Goal: Contribute content

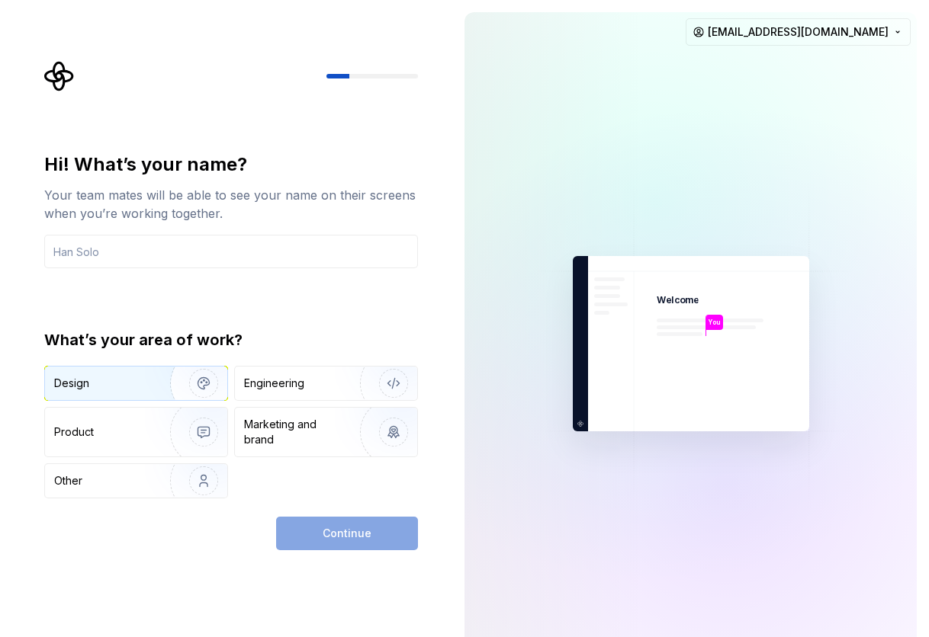
click at [157, 377] on img "button" at bounding box center [194, 383] width 98 height 102
click at [311, 529] on div "Continue" at bounding box center [347, 534] width 142 height 34
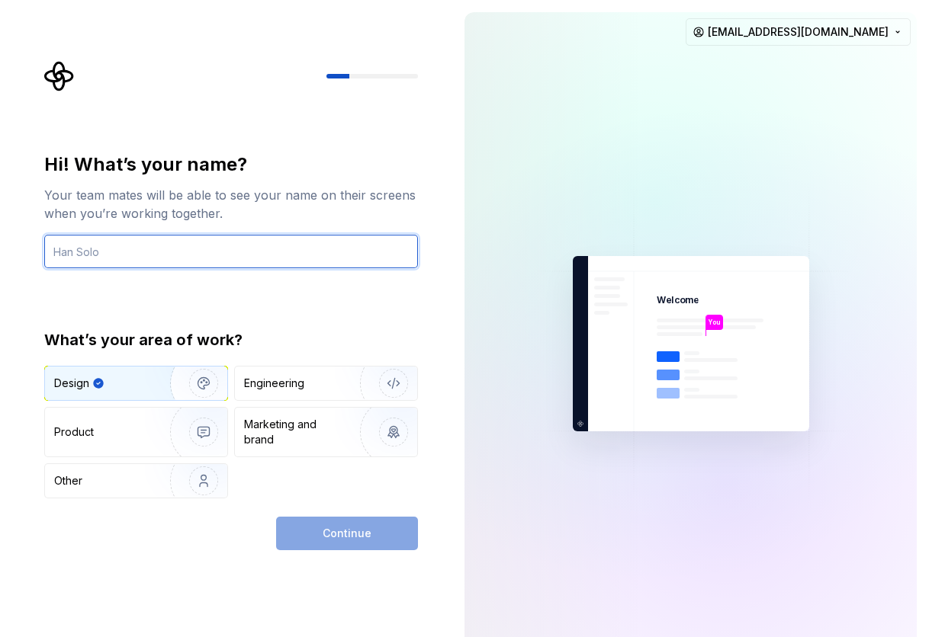
click at [92, 244] on input "text" at bounding box center [231, 252] width 374 height 34
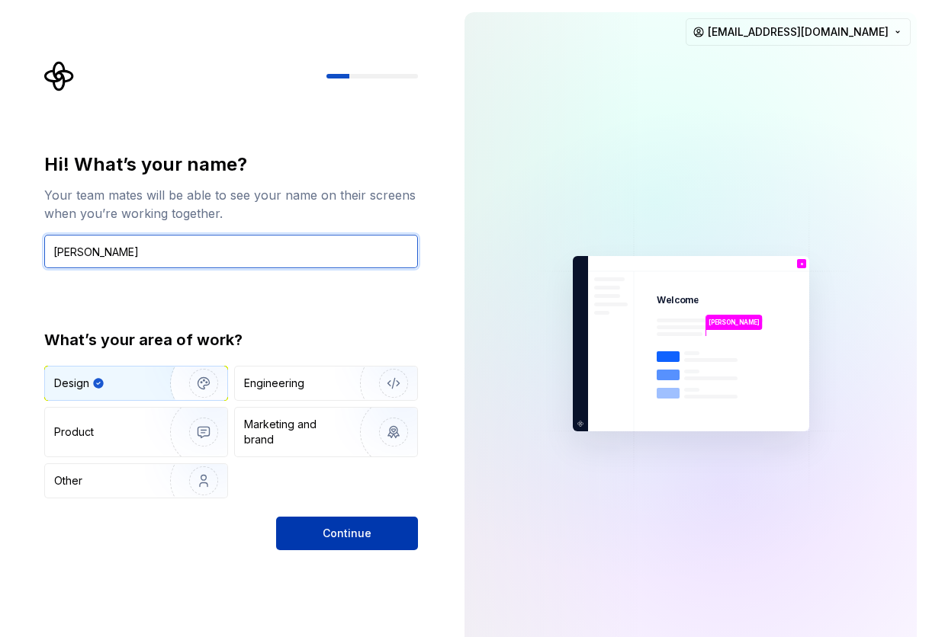
type input "[PERSON_NAME]"
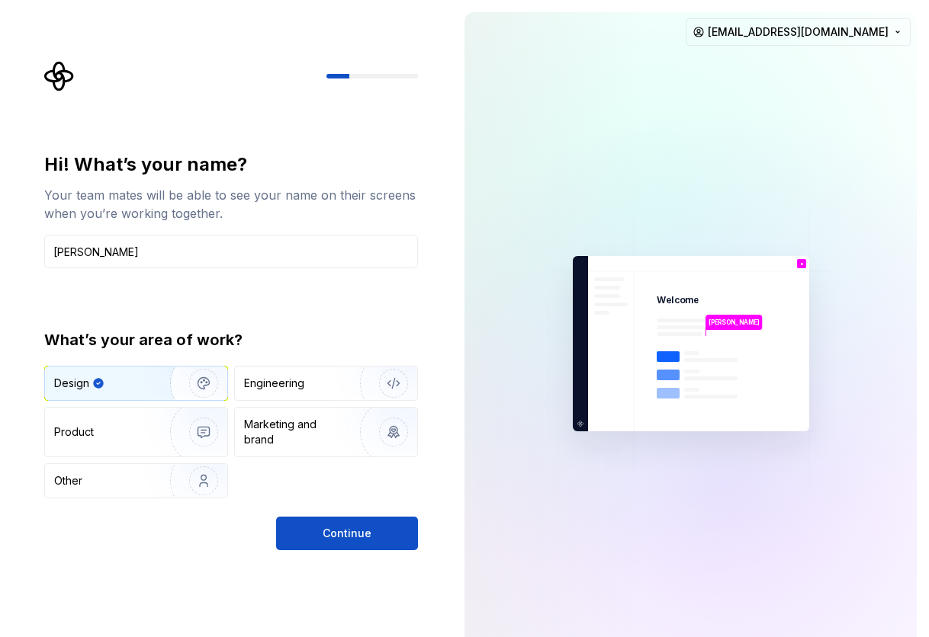
click at [364, 547] on button "Continue" at bounding box center [347, 534] width 142 height 34
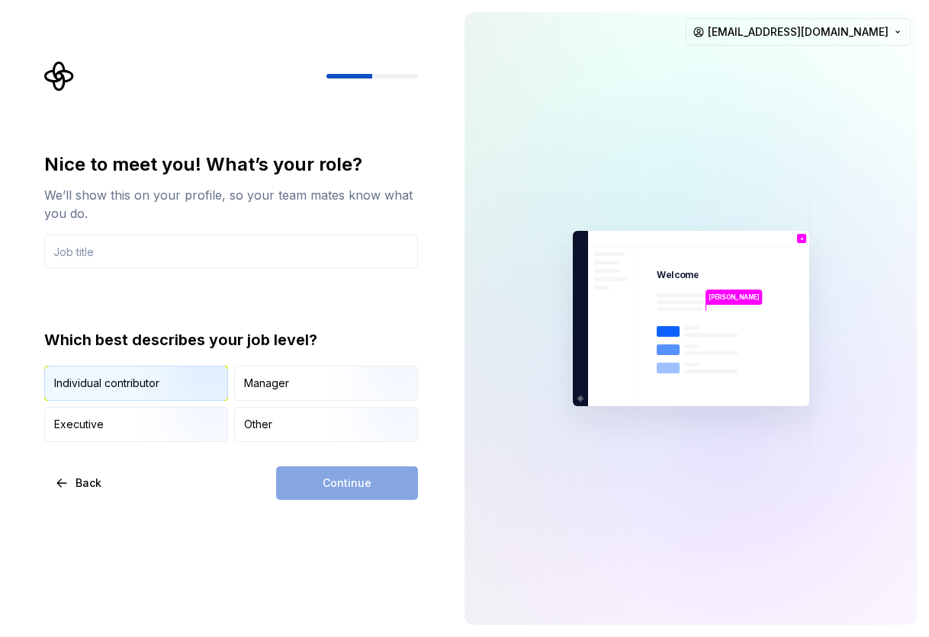
click at [140, 389] on div "Individual contributor" at bounding box center [106, 383] width 105 height 15
click at [163, 259] on input "text" at bounding box center [231, 252] width 374 height 34
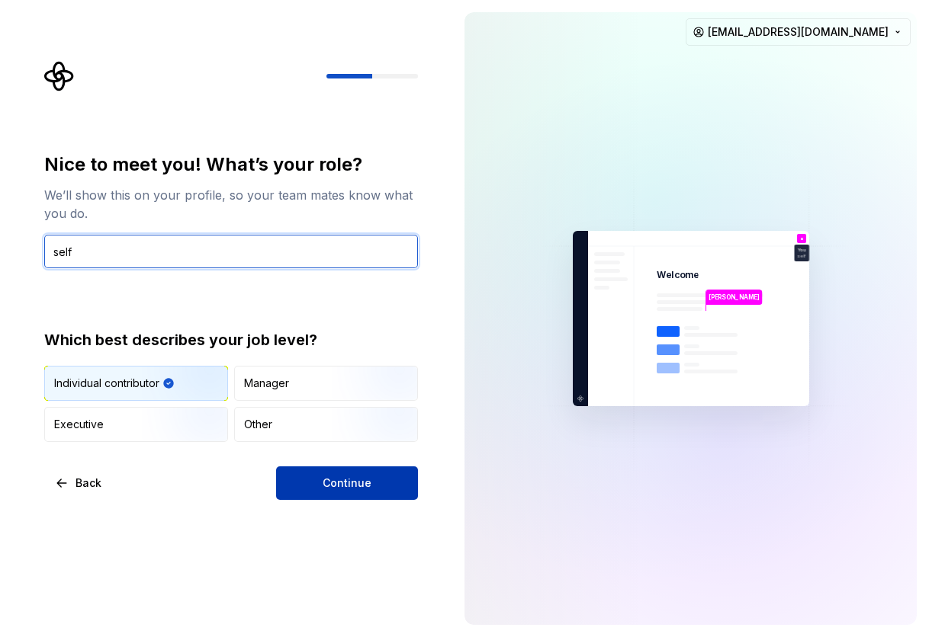
type input "self"
click at [393, 477] on button "Continue" at bounding box center [347, 484] width 142 height 34
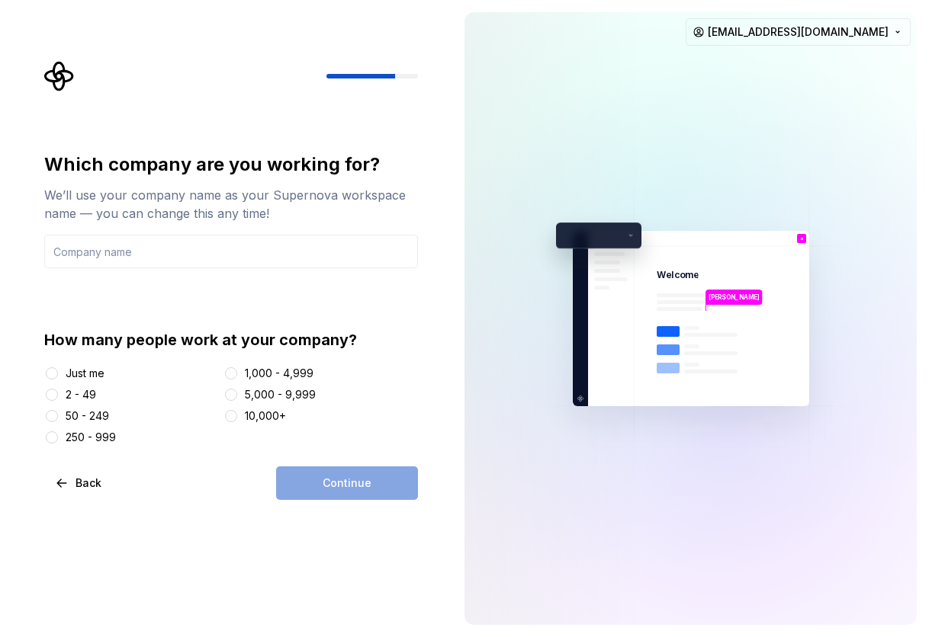
click at [82, 372] on div "Just me" at bounding box center [85, 373] width 39 height 15
click at [58, 372] on button "Just me" at bounding box center [52, 374] width 12 height 12
click at [371, 480] on div "Continue" at bounding box center [347, 484] width 142 height 34
click at [207, 247] on input "text" at bounding box center [231, 252] width 374 height 34
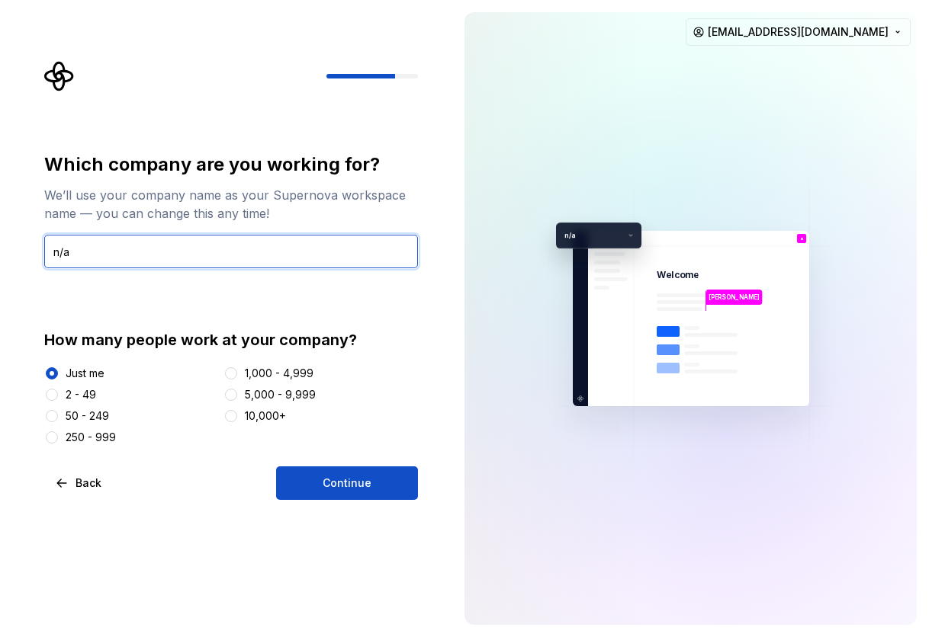
type input "n/a"
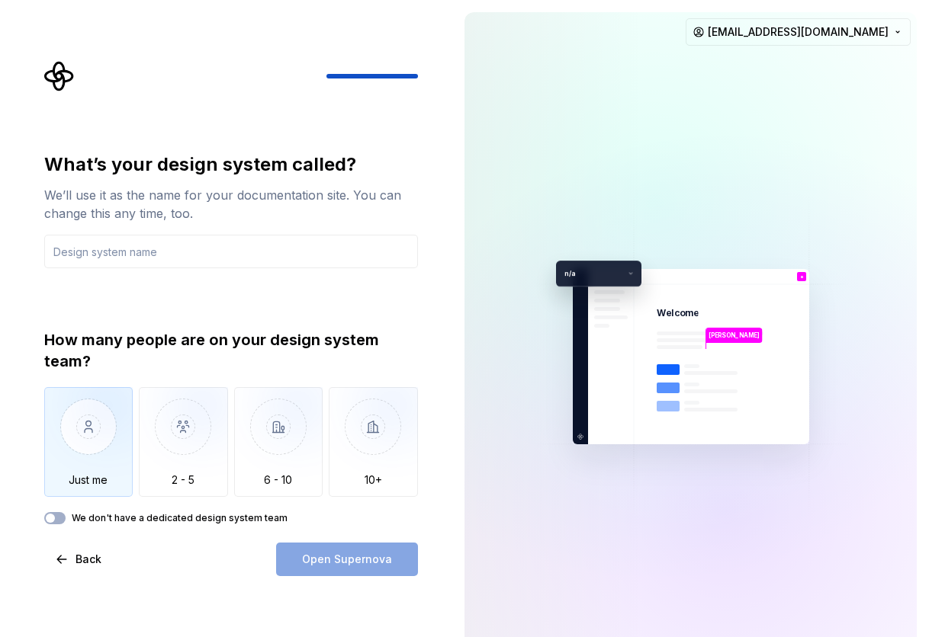
click at [89, 439] on img "button" at bounding box center [88, 438] width 89 height 102
click at [329, 560] on div "Open Supernova" at bounding box center [347, 560] width 142 height 34
click at [66, 522] on div "We don't have a dedicated design system team" at bounding box center [231, 518] width 374 height 12
click at [59, 518] on button "We don't have a dedicated design system team" at bounding box center [54, 518] width 21 height 12
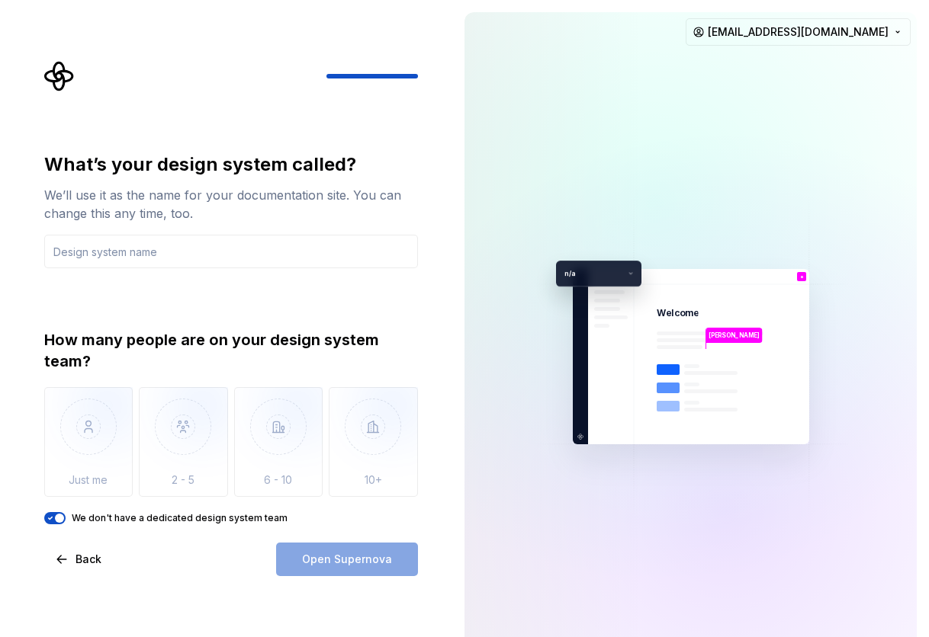
click at [363, 565] on div "Open Supernova" at bounding box center [347, 560] width 142 height 34
click at [63, 521] on button "We don't have a dedicated design system team" at bounding box center [54, 518] width 21 height 12
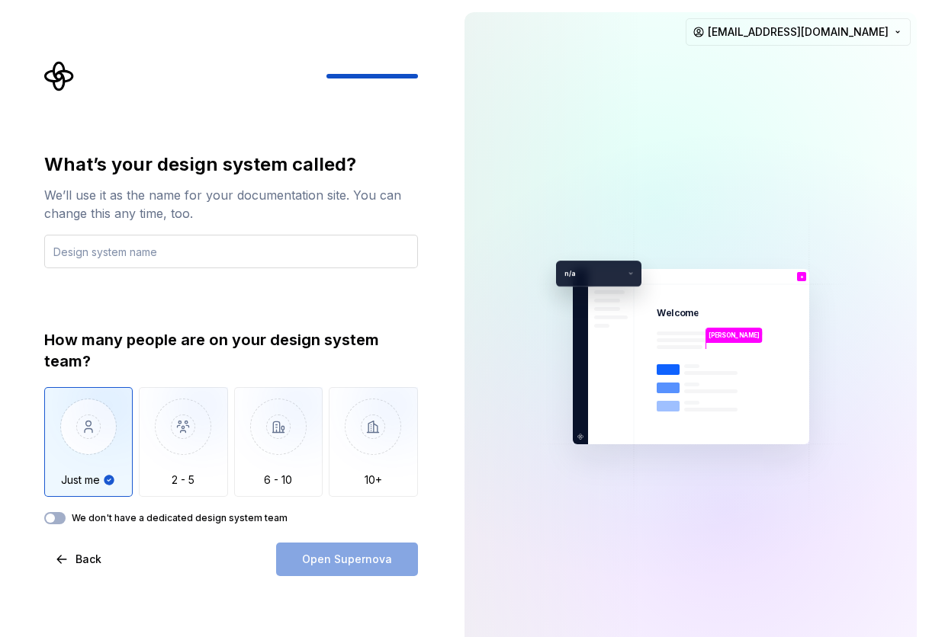
click at [139, 253] on input "text" at bounding box center [231, 252] width 374 height 34
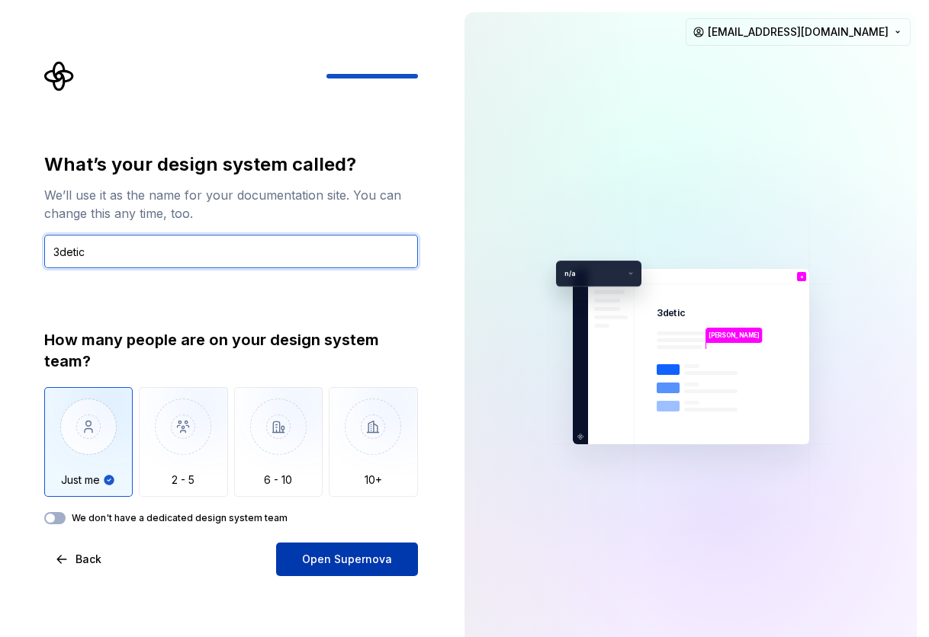
type input "3detic"
click at [323, 555] on span "Open Supernova" at bounding box center [347, 559] width 90 height 15
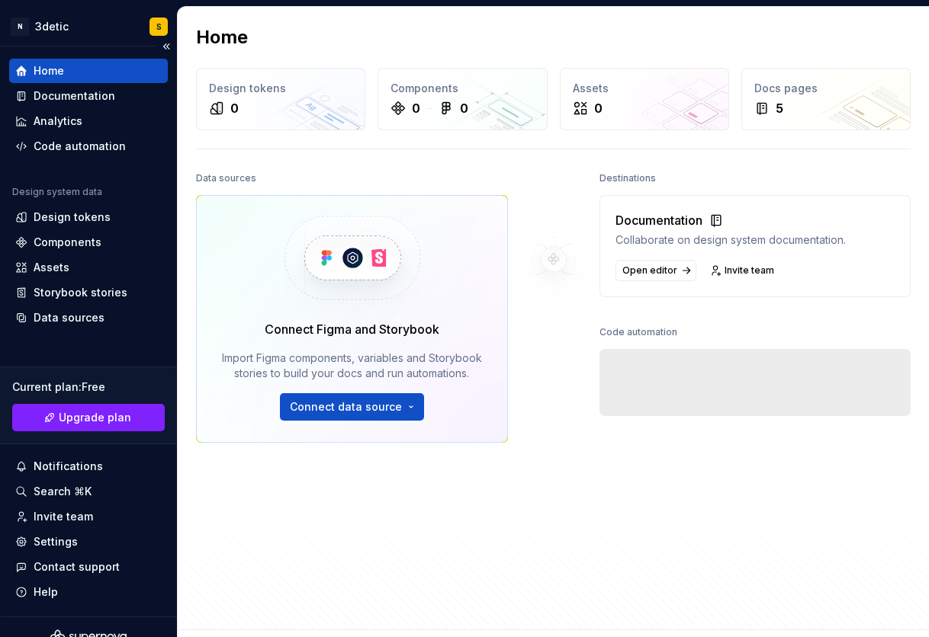
click at [94, 79] on div "Home" at bounding box center [88, 71] width 159 height 24
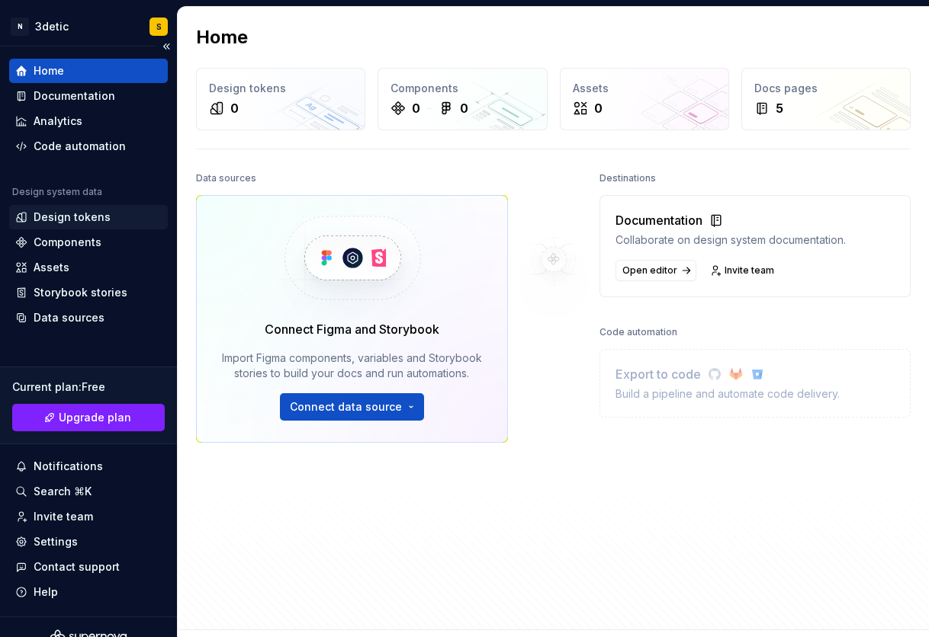
click at [68, 225] on div "Design tokens" at bounding box center [88, 217] width 159 height 24
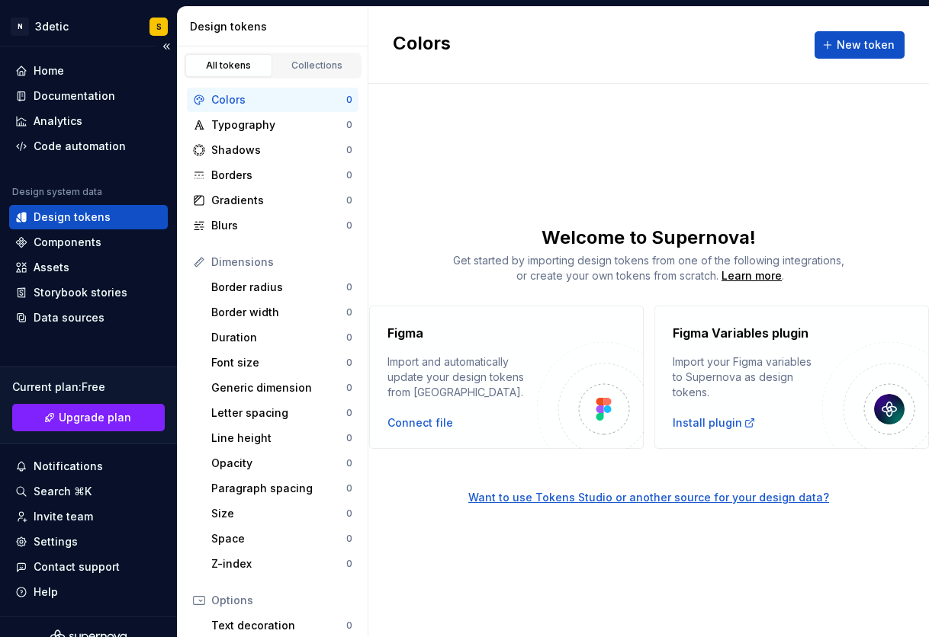
scroll to position [20, 0]
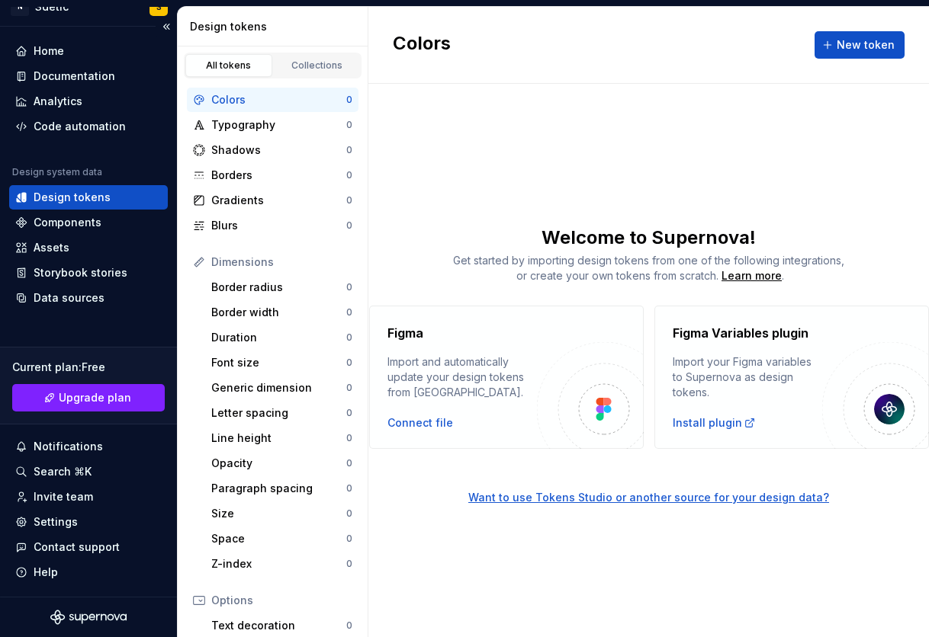
click at [104, 617] on icon "Supernova Logo" at bounding box center [88, 617] width 76 height 15
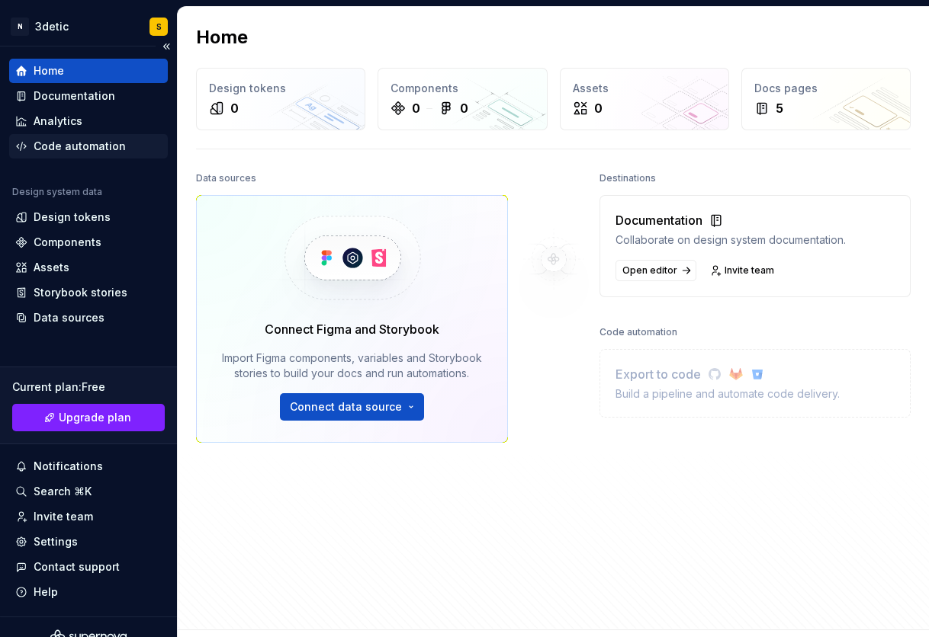
click at [102, 142] on div "Code automation" at bounding box center [80, 146] width 92 height 15
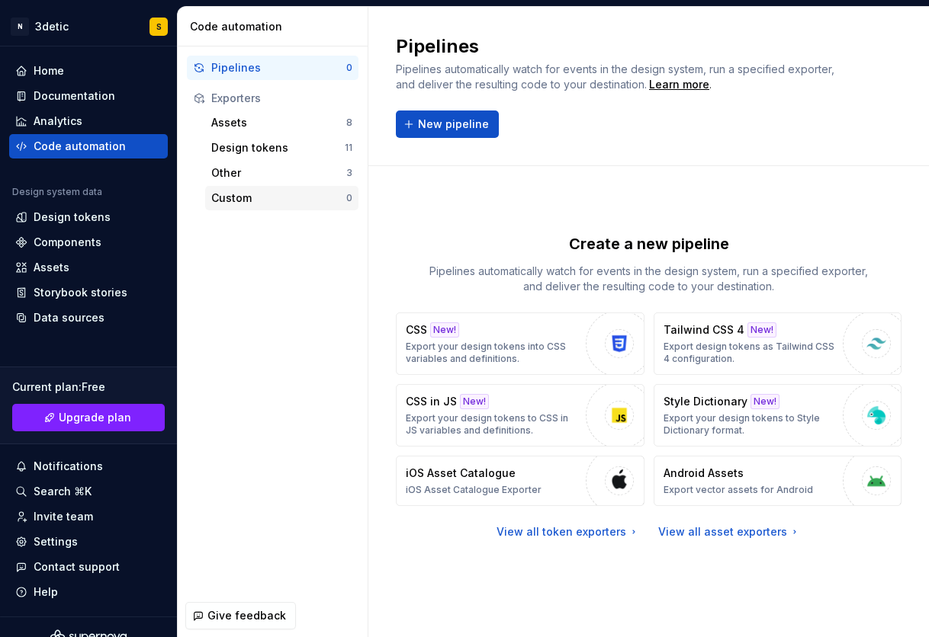
click at [252, 197] on div "Custom" at bounding box center [278, 198] width 135 height 15
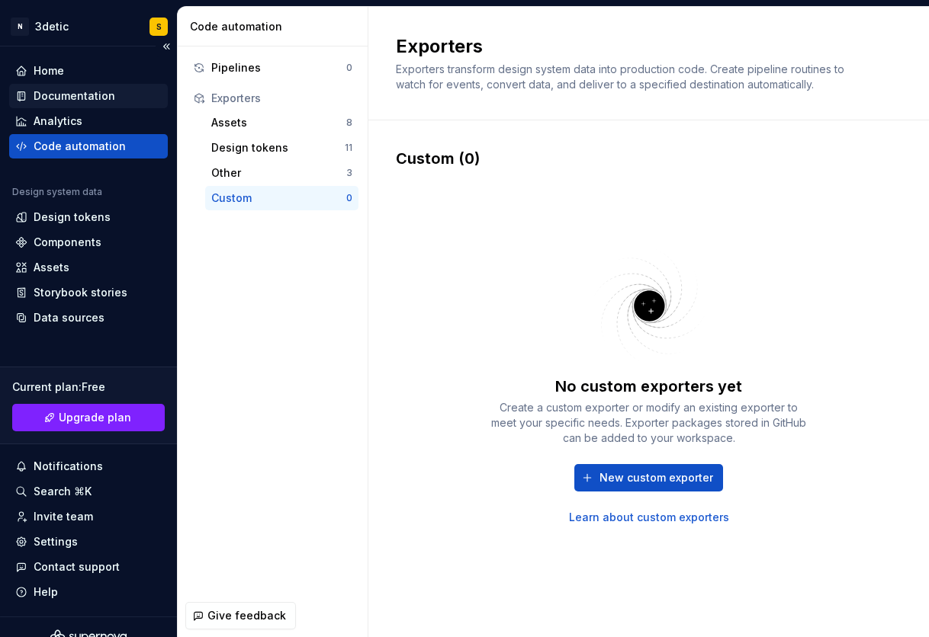
click at [87, 88] on div "Documentation" at bounding box center [75, 95] width 82 height 15
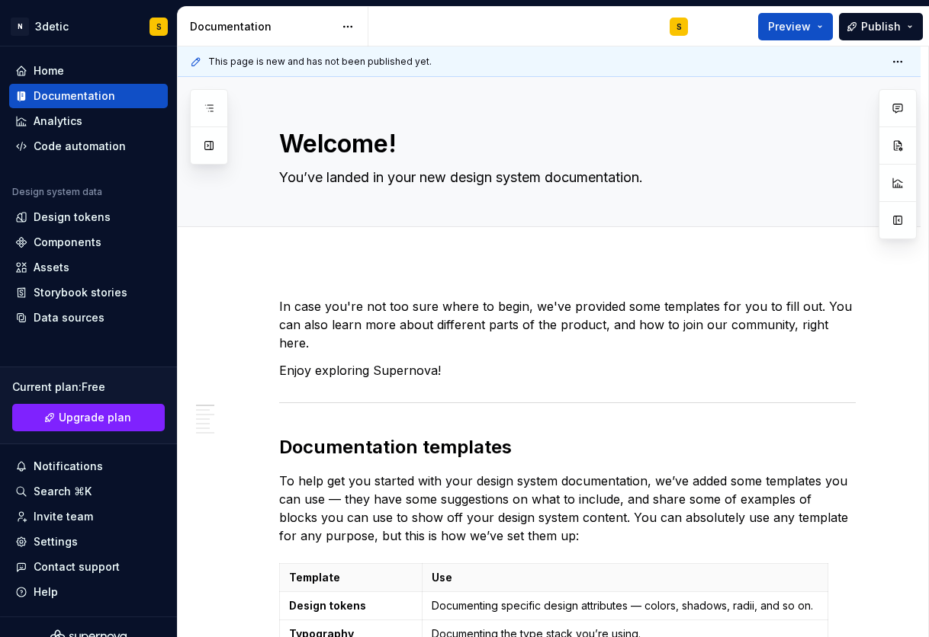
type textarea "*"
